Goal: Use online tool/utility: Use online tool/utility

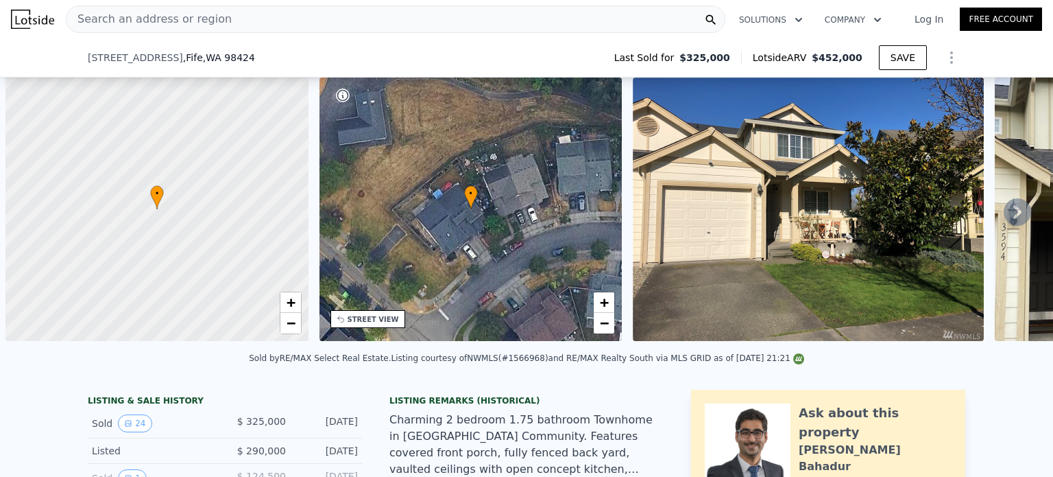
scroll to position [0, 318]
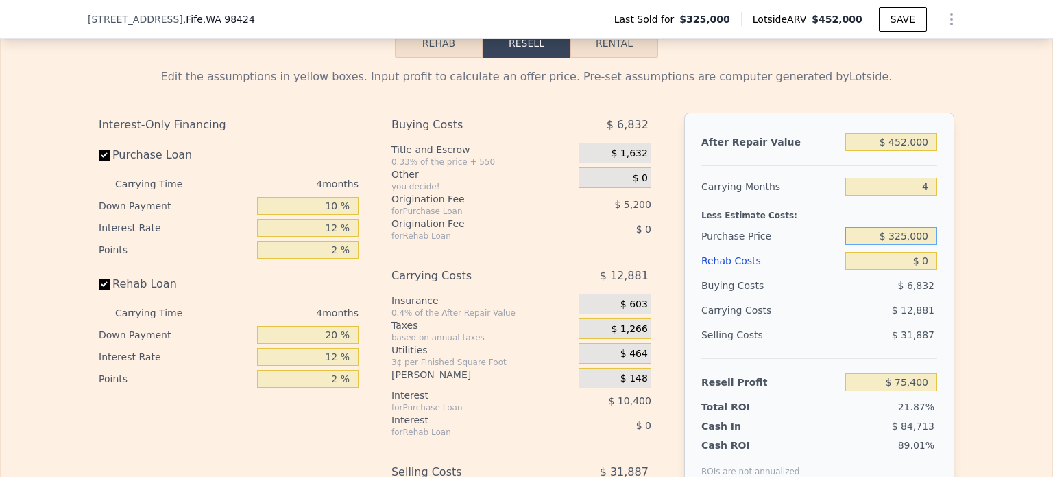
click at [903, 232] on input "$ 325,000" at bounding box center [892, 236] width 92 height 18
type input "$ 345,000"
click at [936, 252] on input "$ 0" at bounding box center [892, 261] width 92 height 18
type input "$ 54,373"
click at [933, 254] on input "$ 0" at bounding box center [892, 261] width 92 height 18
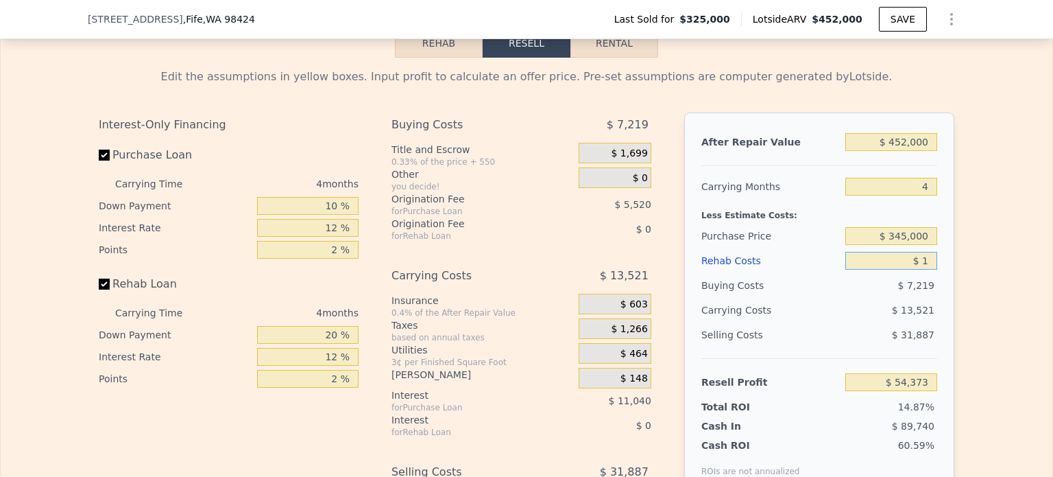
type input "$ 10"
type input "$ 54,363"
type input "$ 1,000"
type input "$ 53,325"
type input "$ 10,000"
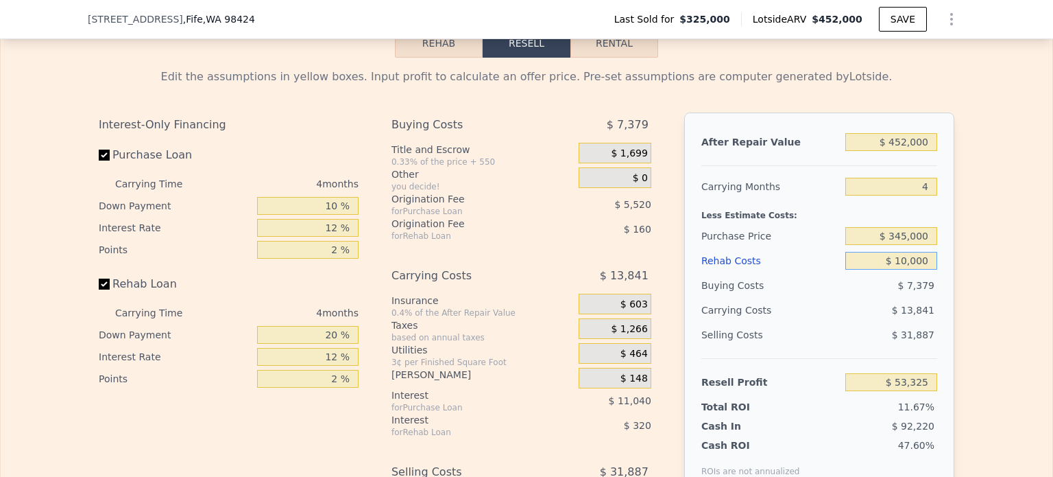
type input "$ 43,893"
type input "$ 10,000"
click at [908, 237] on input "$ 345,000" at bounding box center [892, 236] width 92 height 18
type input "$ 365,000"
click at [909, 141] on input "$ 452,000" at bounding box center [892, 142] width 92 height 18
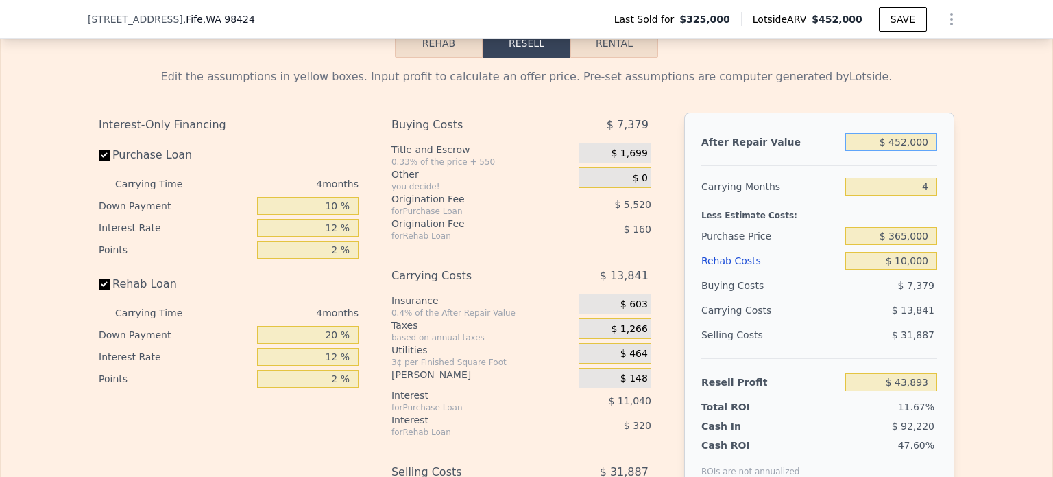
type input "$ 22,867"
type input "$ 4,000"
type input "-$ 393,475"
type input "$ 43,000"
type input "-$ 357,231"
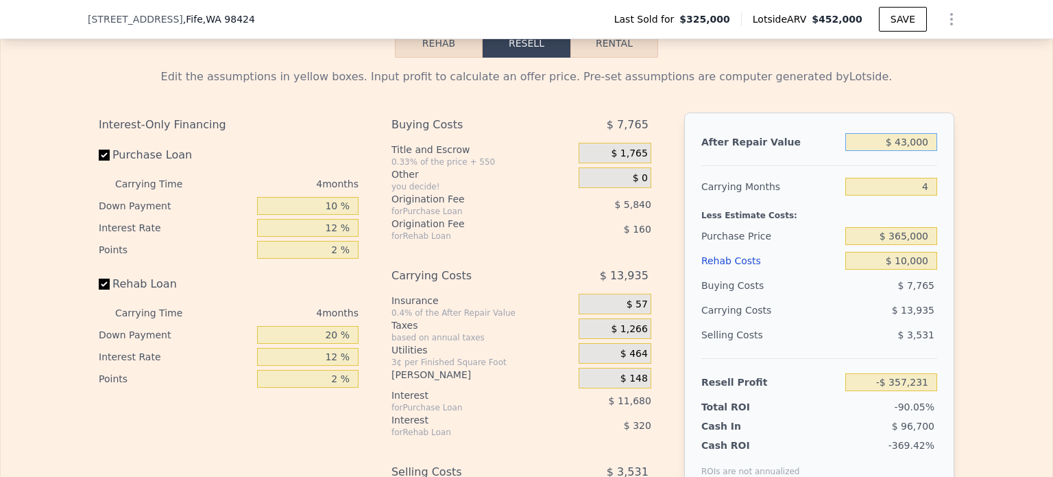
type input "$ 430,000"
type input "$ 2,422"
type input "$ 430,000"
click at [992, 298] on div "Edit the assumptions in yellow boxes. Input profit to calculate an offer price.…" at bounding box center [527, 323] width 1052 height 531
click at [103, 278] on input "Rehab Loan" at bounding box center [104, 283] width 11 height 11
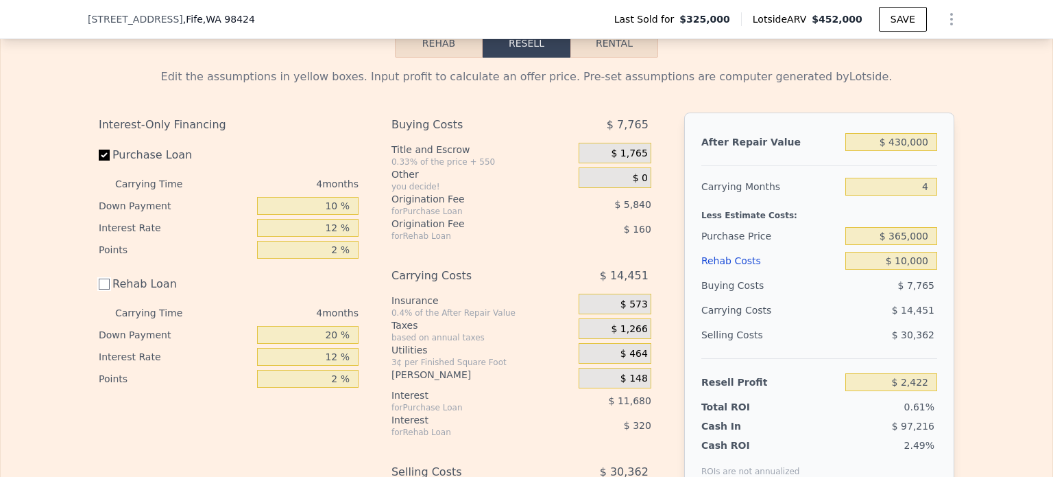
checkbox input "false"
type input "$ 2,902"
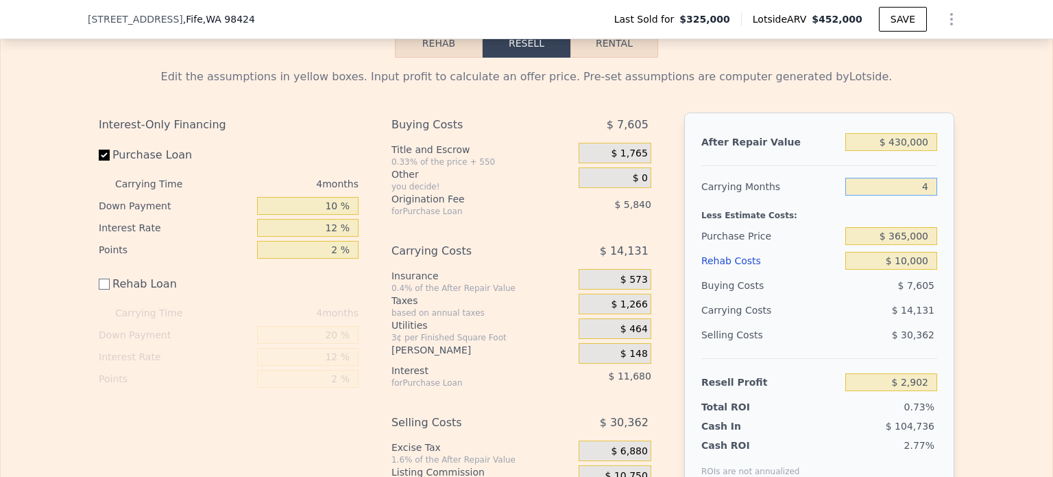
click at [903, 182] on input "4" at bounding box center [892, 187] width 92 height 18
click at [905, 184] on input "4" at bounding box center [892, 187] width 92 height 18
type input "2"
type input "$ 9,967"
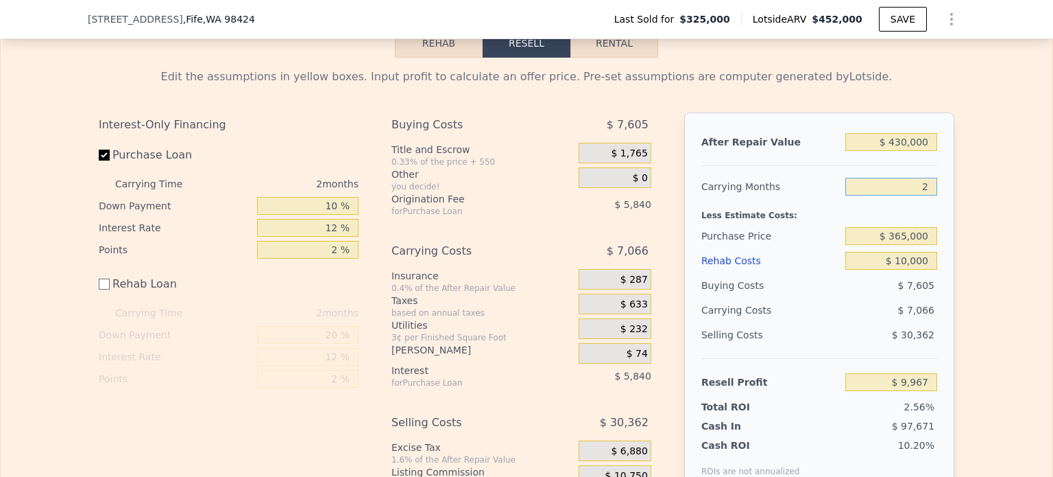
type input "2"
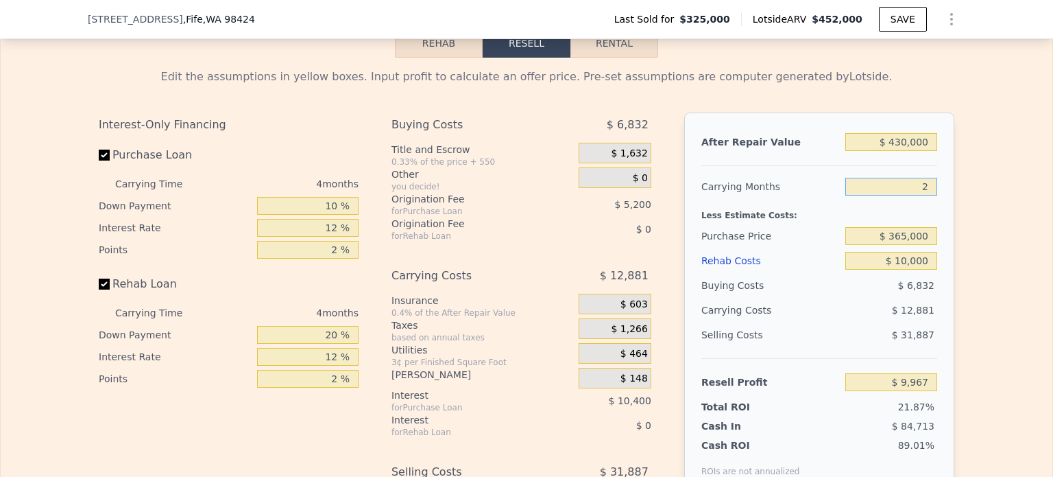
checkbox input "true"
type input "$ 452,000"
type input "4"
type input "$ 0"
type input "$ 75,400"
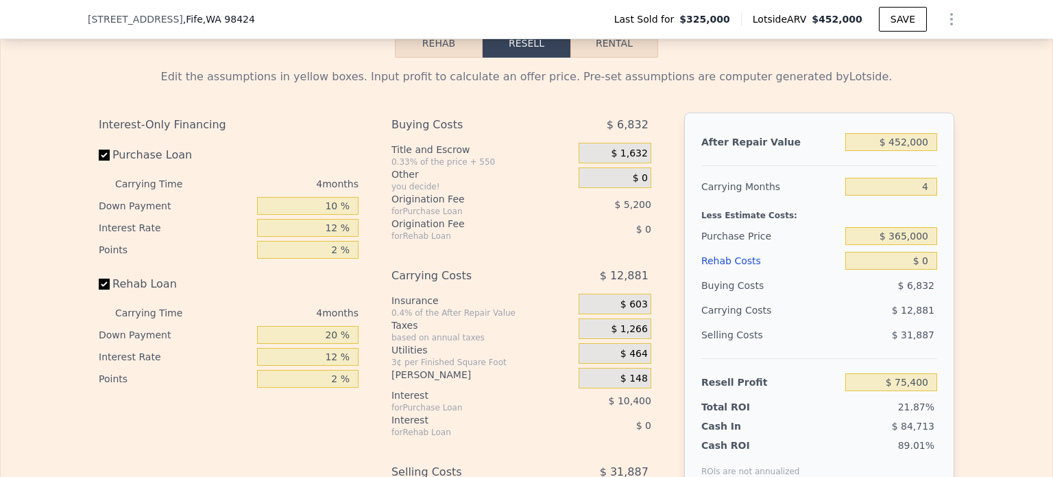
click at [110, 287] on label "Rehab Loan" at bounding box center [175, 284] width 153 height 25
click at [110, 287] on input "Rehab Loan" at bounding box center [104, 283] width 11 height 11
checkbox input "false"
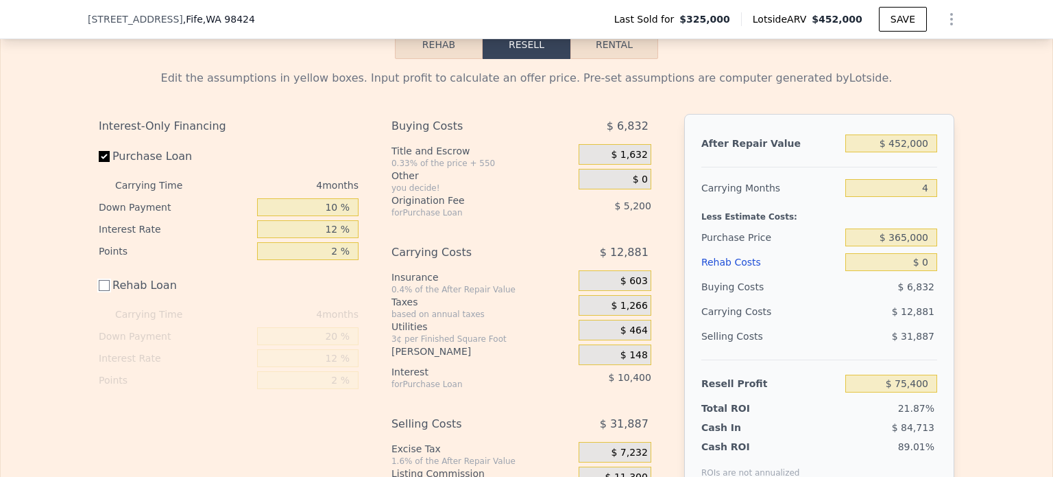
scroll to position [1922, 0]
click at [642, 181] on span "$ 0" at bounding box center [640, 181] width 15 height 12
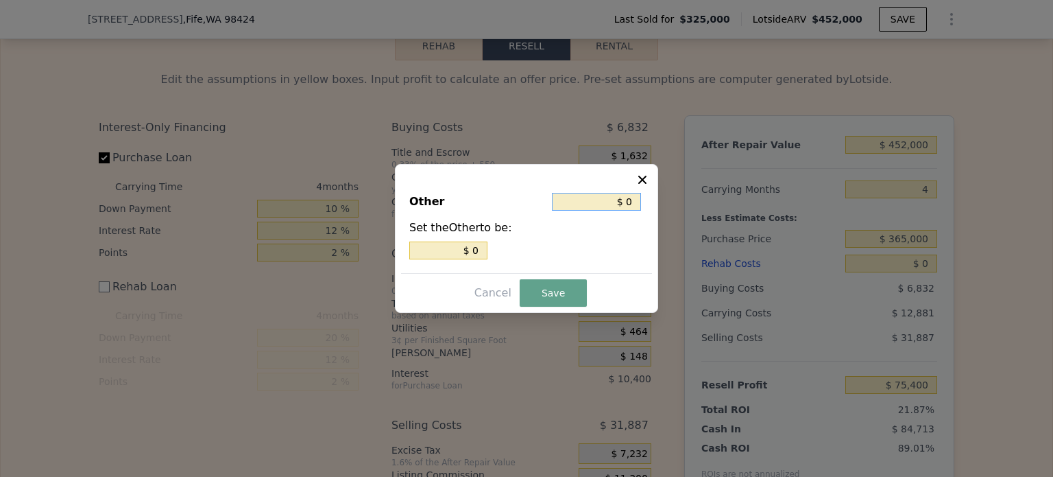
click at [630, 202] on input "$ 0" at bounding box center [596, 202] width 89 height 18
type input "$ 3"
type input "$ 30"
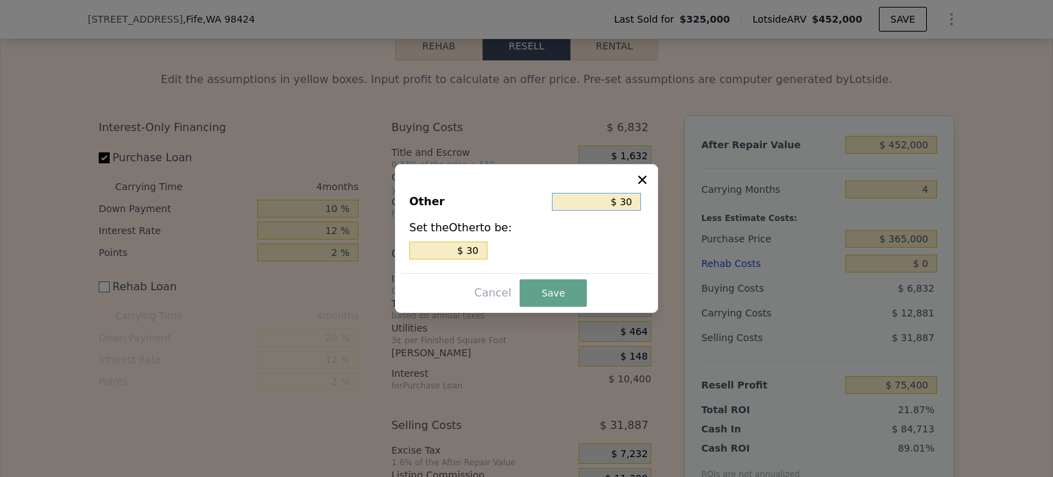
type input "$ 300"
type input "$ 3,000"
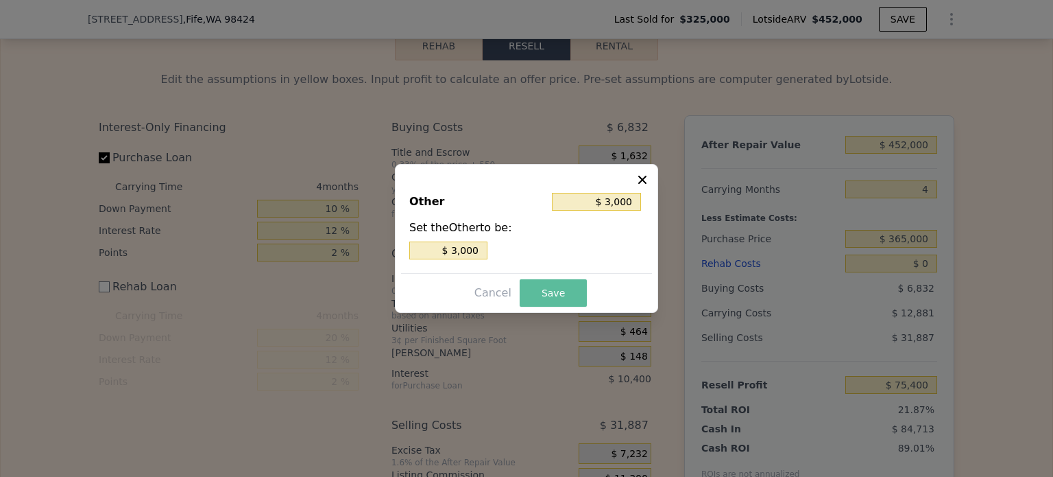
click at [550, 292] on button "Save" at bounding box center [553, 292] width 67 height 27
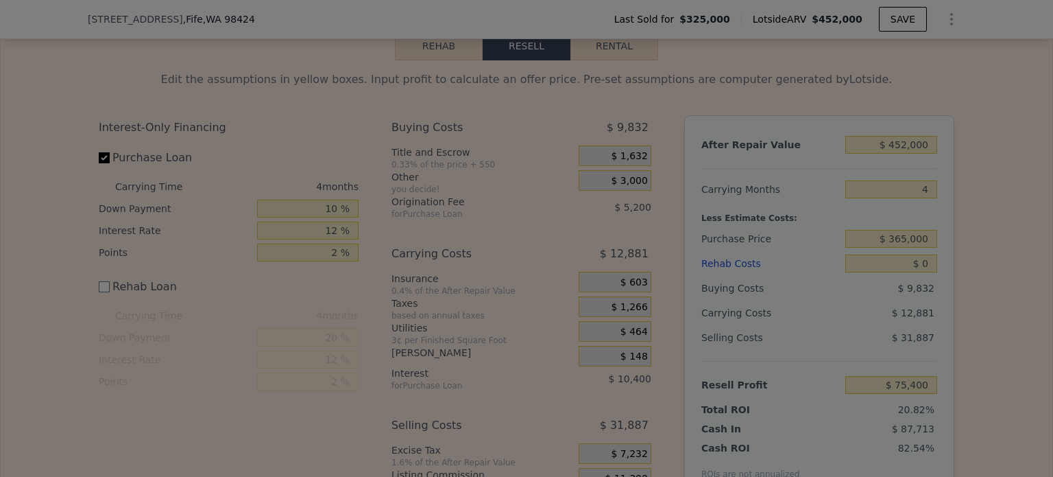
type input "$ 72,400"
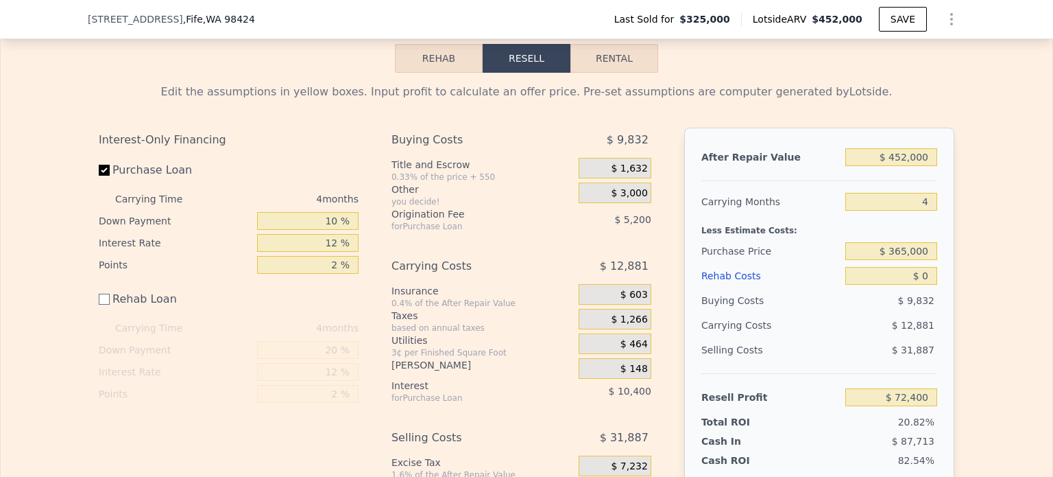
scroll to position [1896, 0]
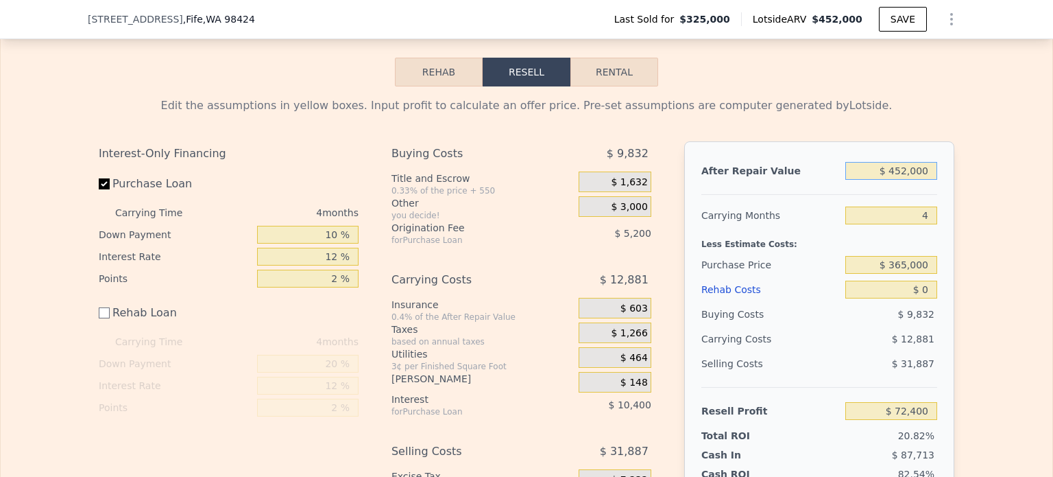
click at [900, 171] on input "$ 452,000" at bounding box center [892, 171] width 92 height 18
click at [900, 174] on input "$ 452,000" at bounding box center [892, 171] width 92 height 18
click at [899, 174] on input "$ 452,000" at bounding box center [892, 171] width 92 height 18
type input "$ 420"
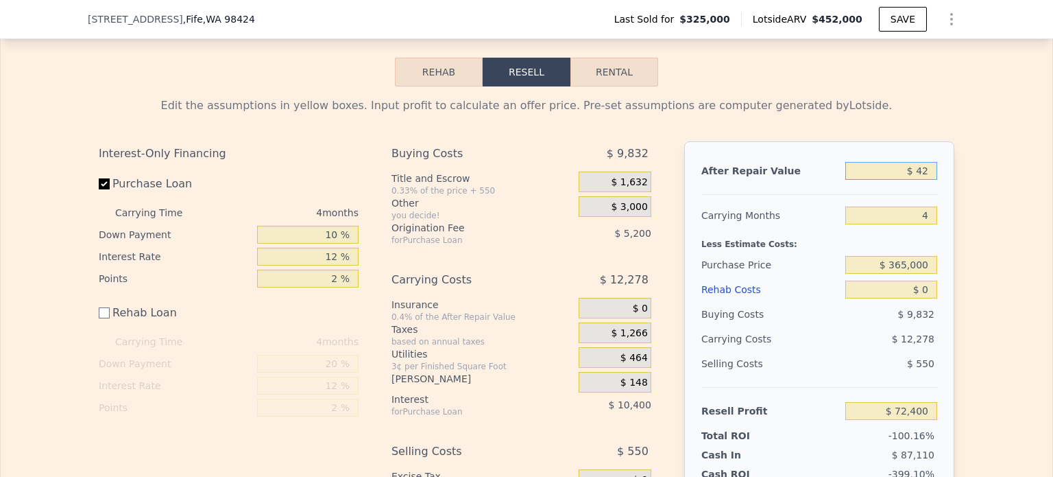
type input "-$ 347,656"
type input "$ 4,200,000"
type input "$ 3,555,554"
type input "$ 420,000"
type input "$ 42,661"
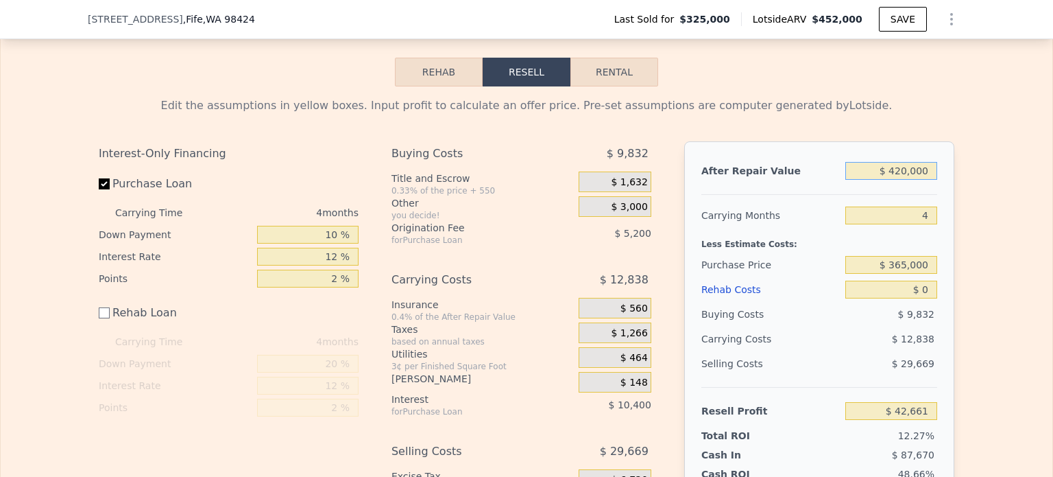
type input "$ 420,000"
type input "3"
type input "$ 45,870"
type input "3"
click at [907, 263] on input "$ 365,000" at bounding box center [892, 265] width 92 height 18
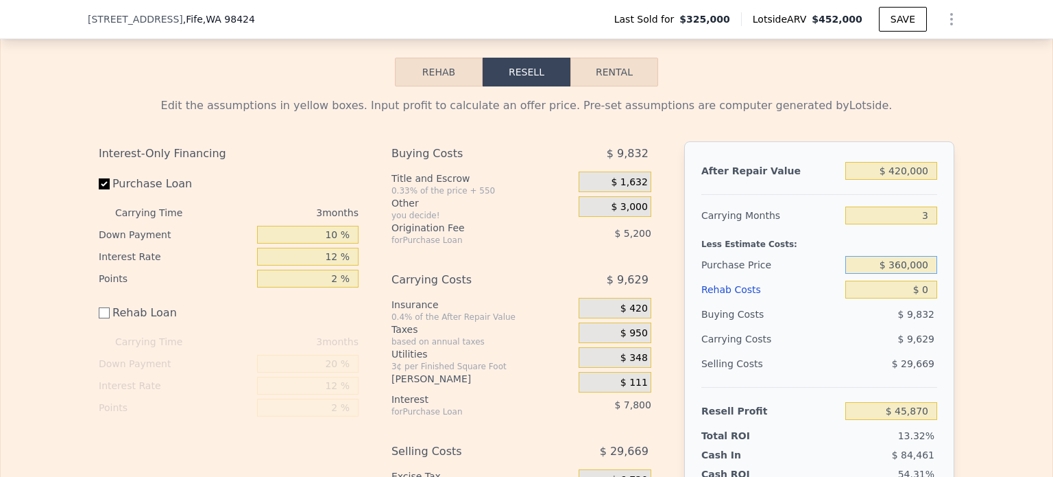
type input "$ 360,000"
type input "$ 9,353"
click at [905, 261] on input "$ 360,000" at bounding box center [892, 265] width 92 height 18
type input "$ 350,000"
type input "$ 19,786"
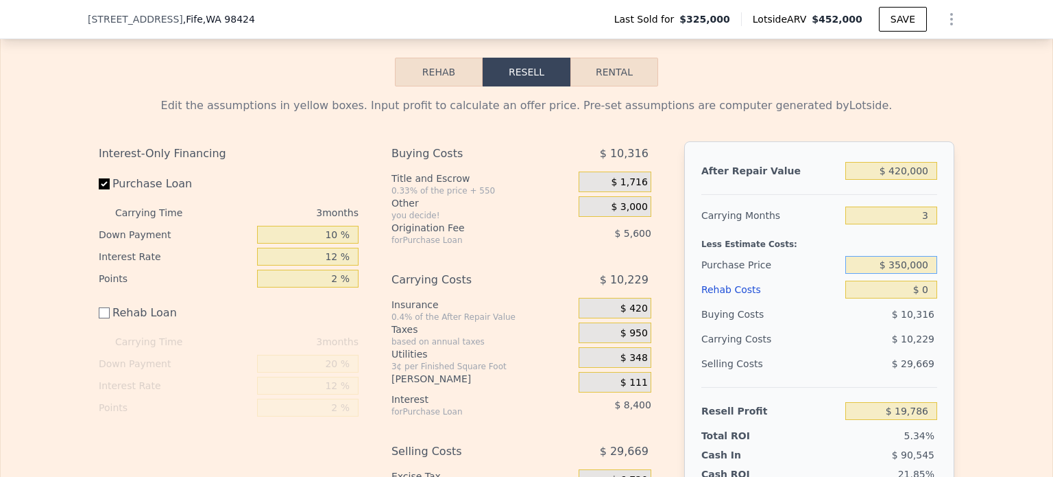
click at [903, 265] on input "$ 350,000" at bounding box center [892, 265] width 92 height 18
type input "$ 345,000"
type input "$ 25,003"
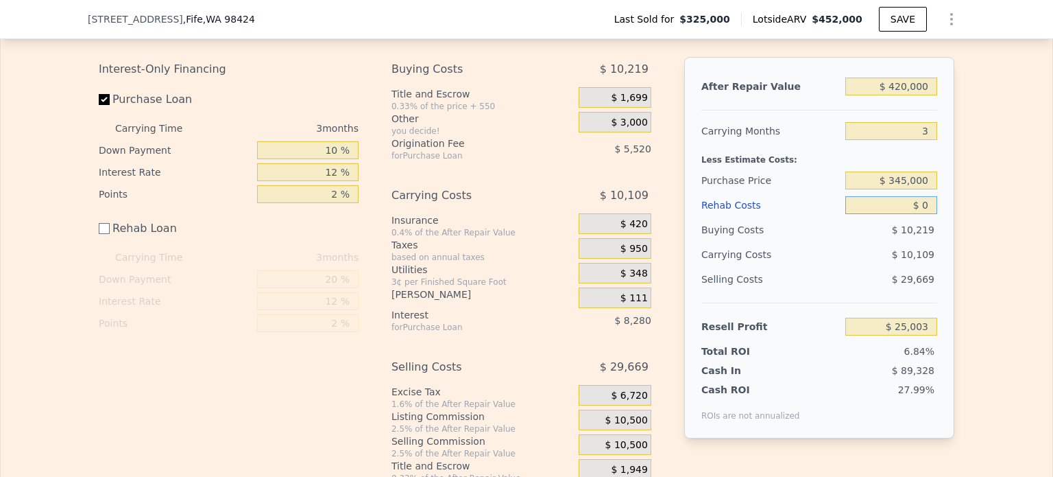
scroll to position [1981, 0]
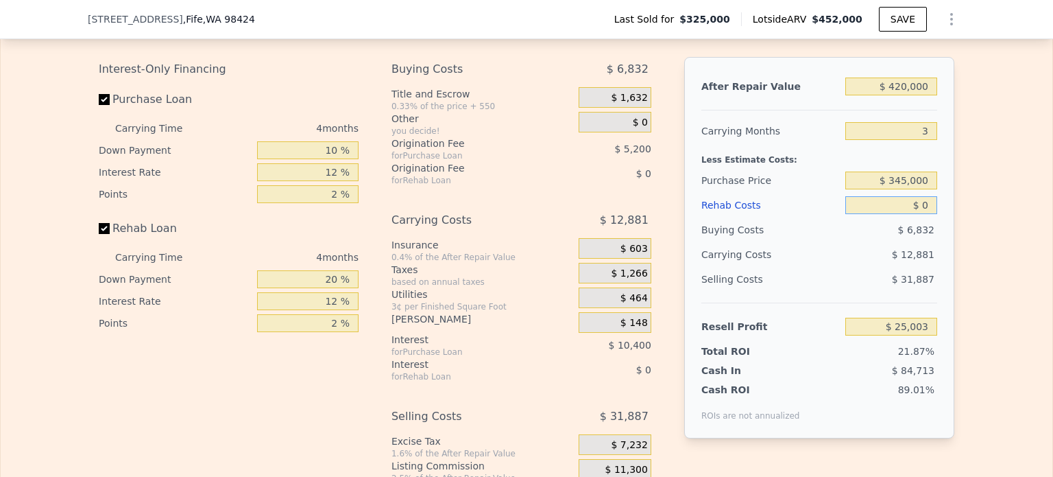
checkbox input "true"
type input "$ 452,000"
type input "4"
type input "$ 75,400"
